Goal: Task Accomplishment & Management: Use online tool/utility

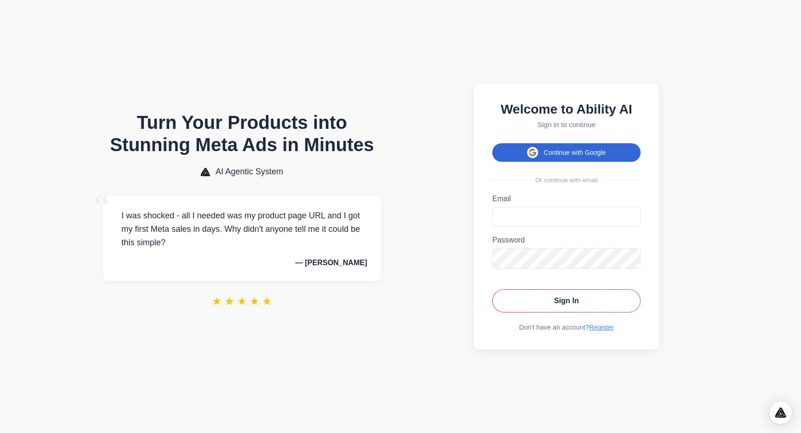
click at [603, 150] on button "Continue with Google" at bounding box center [566, 152] width 148 height 19
click at [519, 145] on button "Continue with Google" at bounding box center [566, 152] width 148 height 19
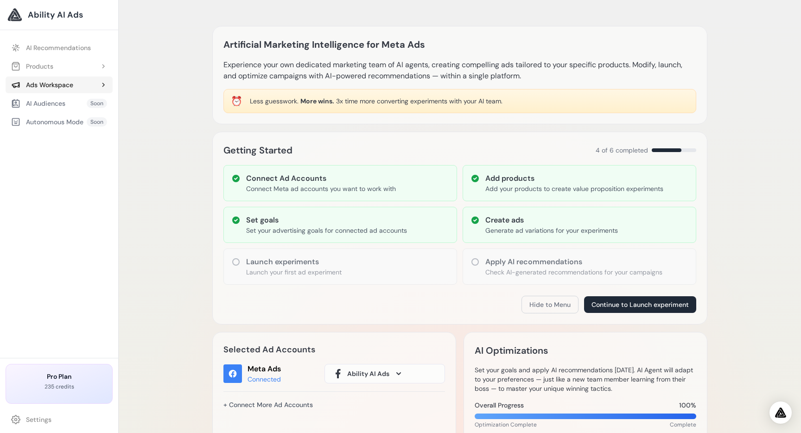
click at [60, 87] on div "Ads Workspace" at bounding box center [42, 84] width 62 height 9
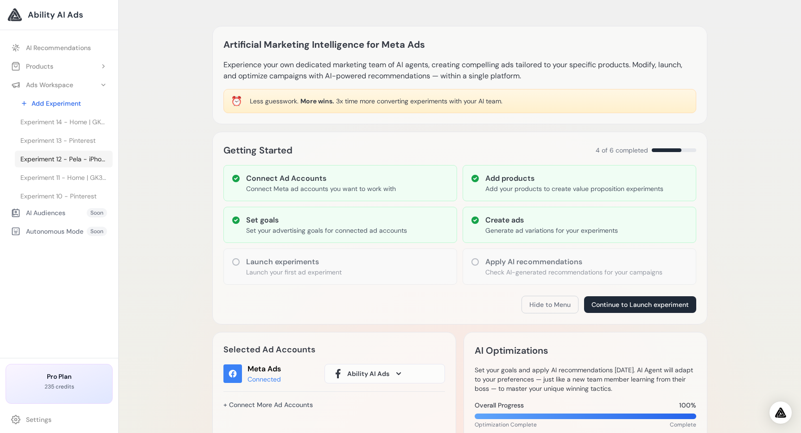
click at [52, 164] on link "Experiment 12 - Pela - iPhone, Google Pixel & Samsung Galaxy Phone Cases | Vaca…" at bounding box center [64, 159] width 98 height 17
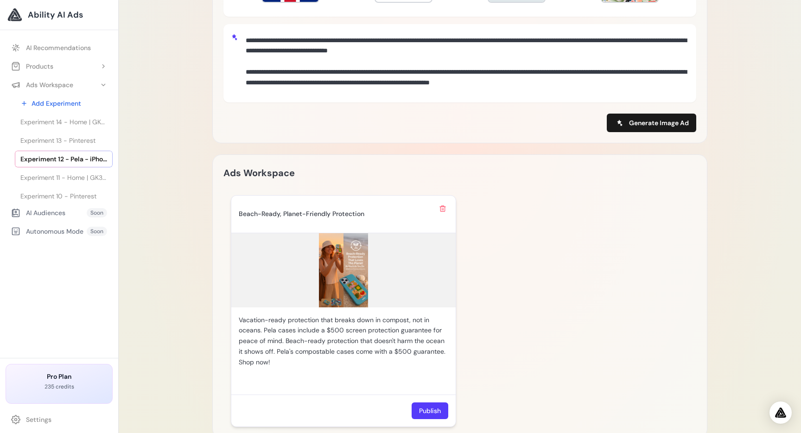
scroll to position [496, 0]
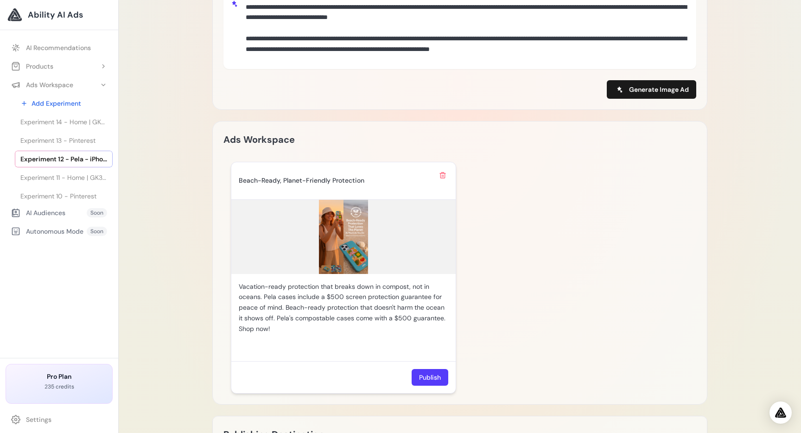
click at [359, 184] on div "Beach-Ready, Planet-Friendly Protection" at bounding box center [336, 181] width 195 height 8
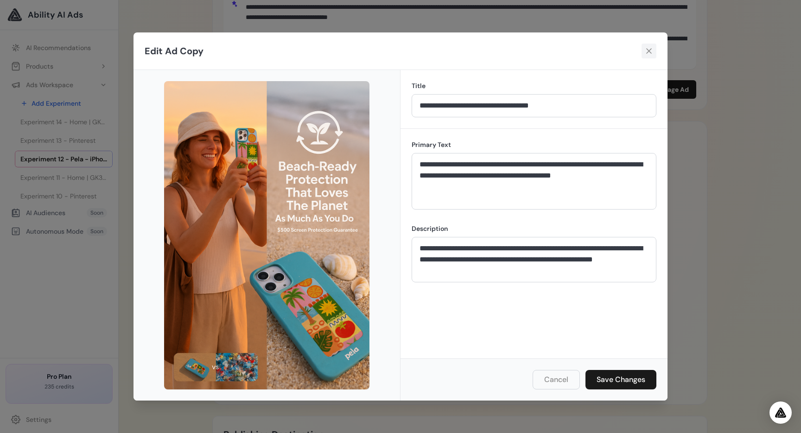
click at [648, 53] on icon at bounding box center [648, 50] width 9 height 9
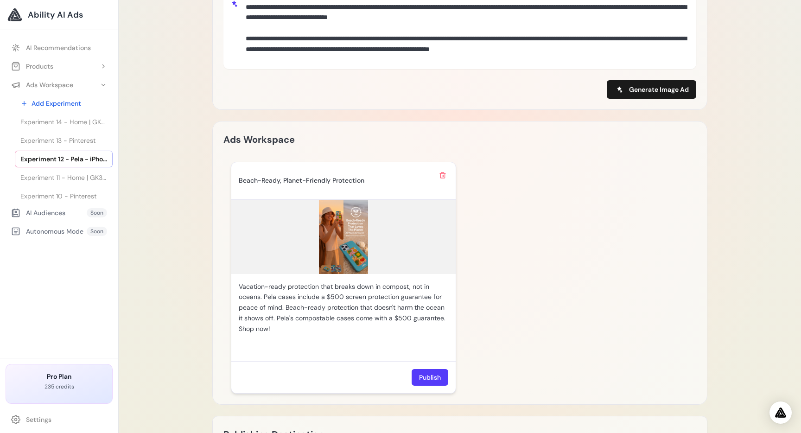
click at [332, 265] on img at bounding box center [343, 237] width 224 height 74
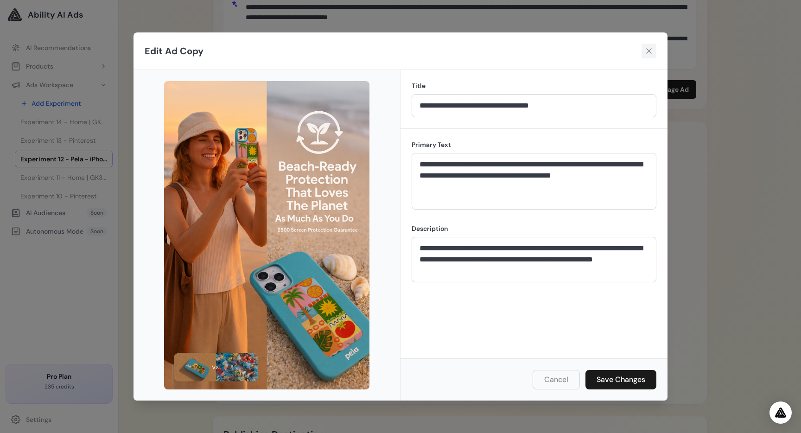
click at [647, 49] on icon at bounding box center [649, 51] width 6 height 6
